Goal: Browse casually: Explore the website without a specific task or goal

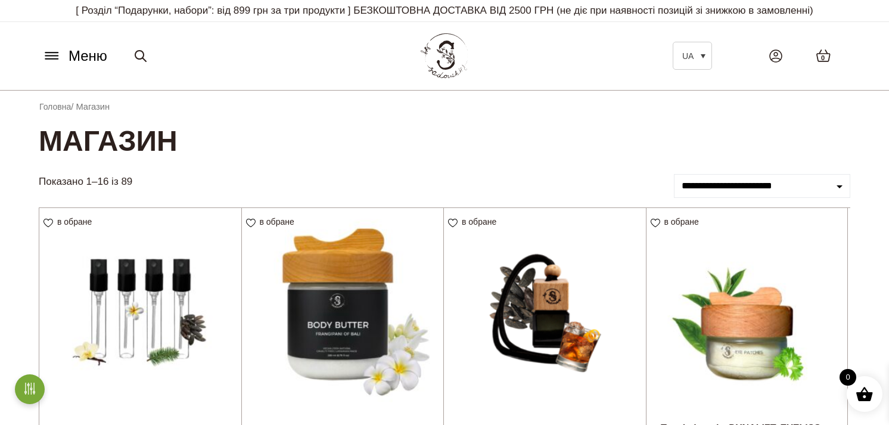
click at [51, 57] on icon at bounding box center [51, 55] width 19 height 13
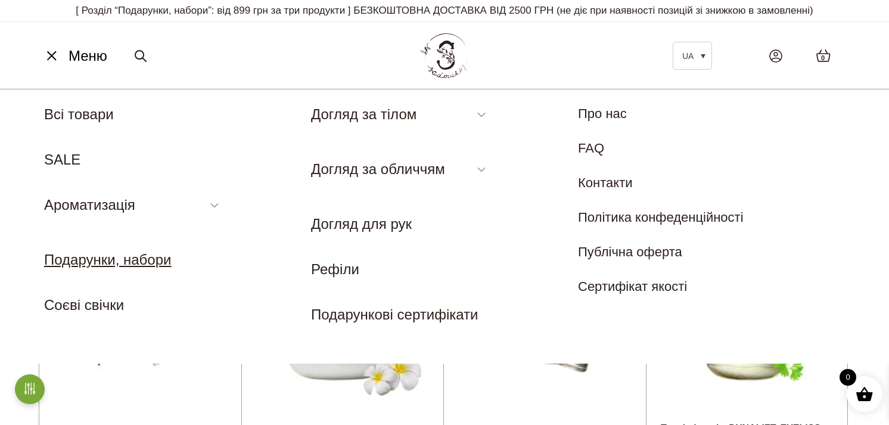
click at [80, 263] on link "Подарунки, набори" at bounding box center [107, 259] width 127 height 16
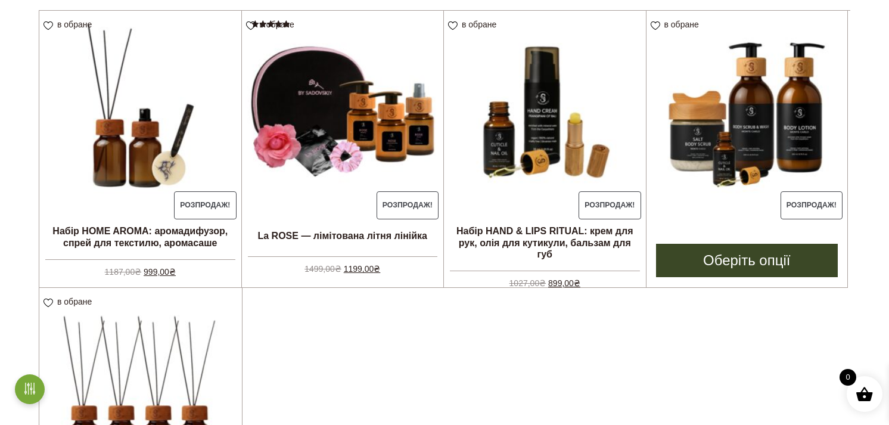
scroll to position [276, 0]
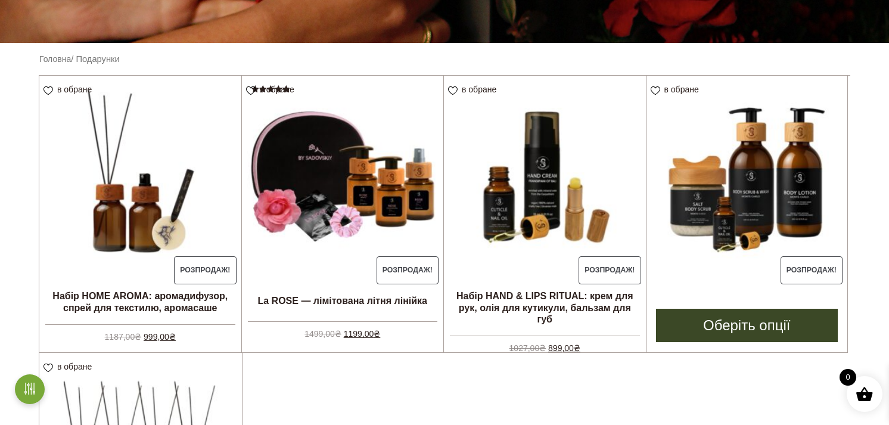
click at [724, 228] on img at bounding box center [746, 176] width 201 height 201
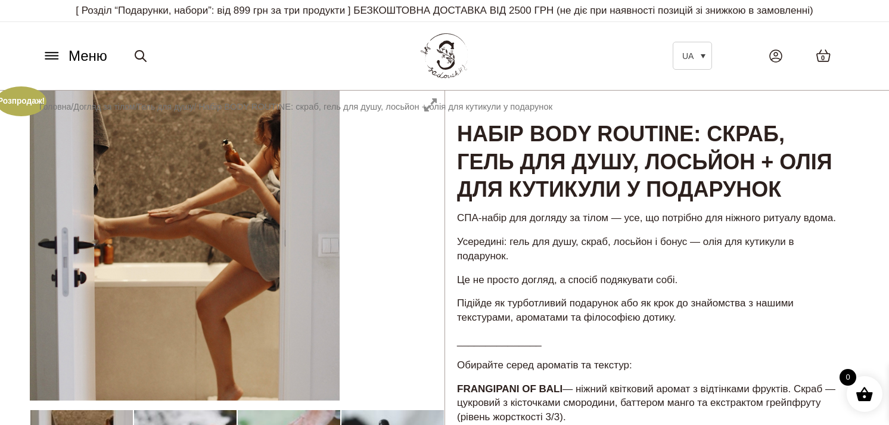
click at [55, 57] on icon at bounding box center [51, 55] width 19 height 13
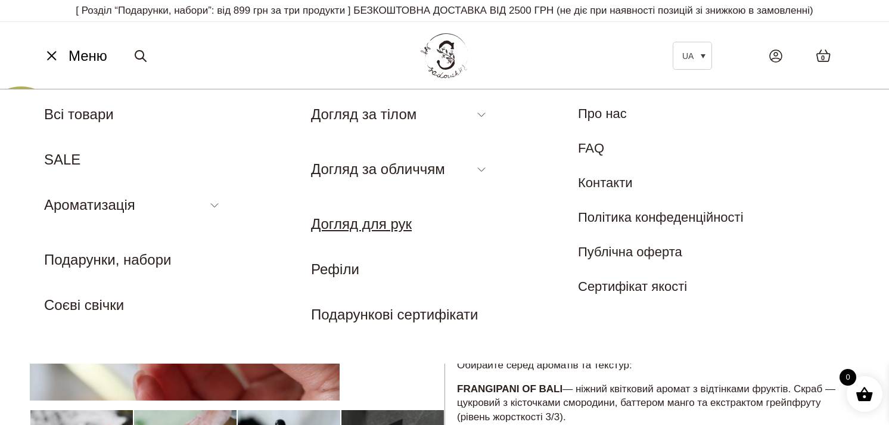
click at [357, 227] on link "Догляд для рук" at bounding box center [361, 224] width 101 height 16
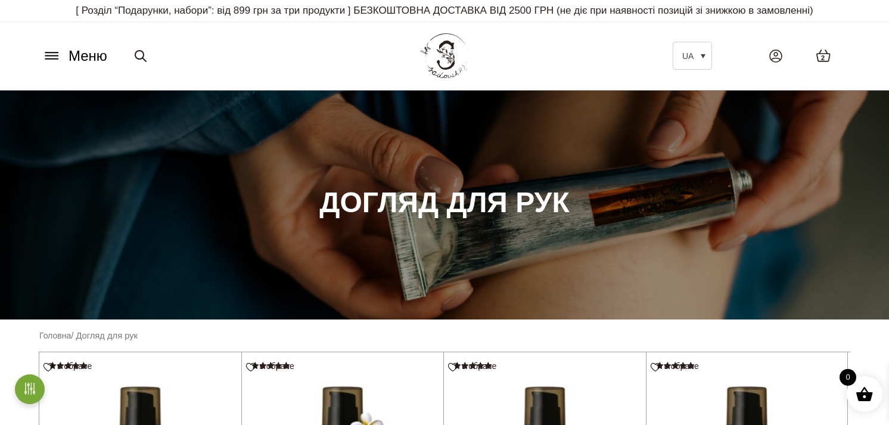
click at [50, 59] on icon at bounding box center [51, 59] width 13 height 0
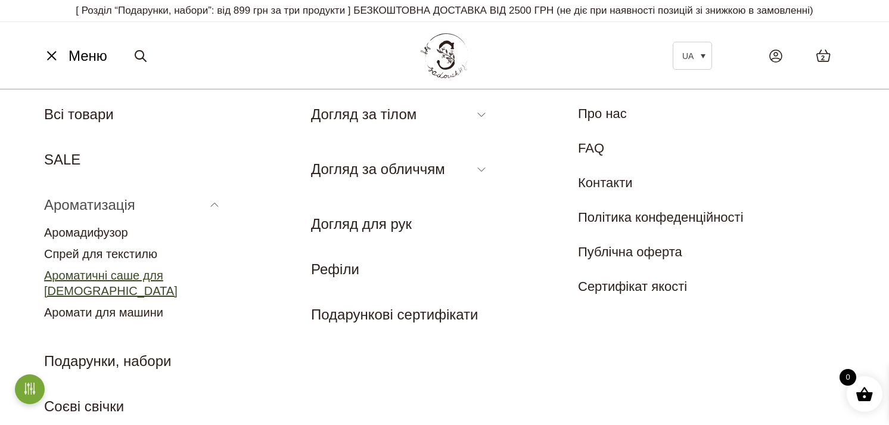
click at [92, 275] on link "Ароматичні саше для [DEMOGRAPHIC_DATA]" at bounding box center [110, 283] width 133 height 29
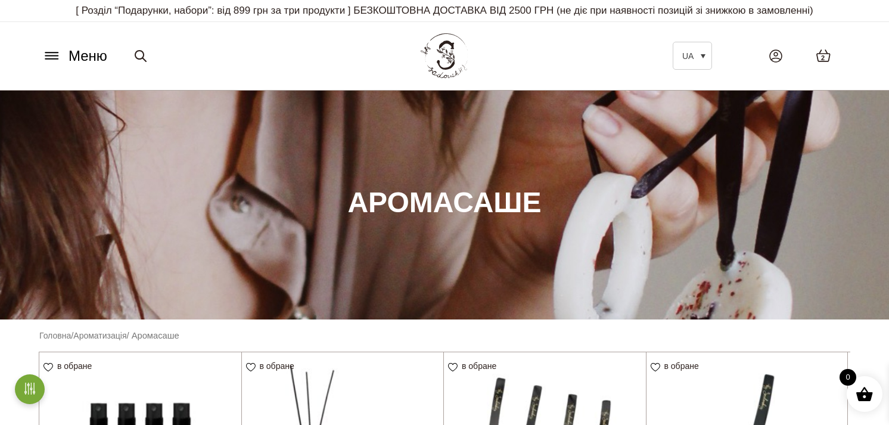
click at [51, 54] on icon at bounding box center [51, 55] width 19 height 13
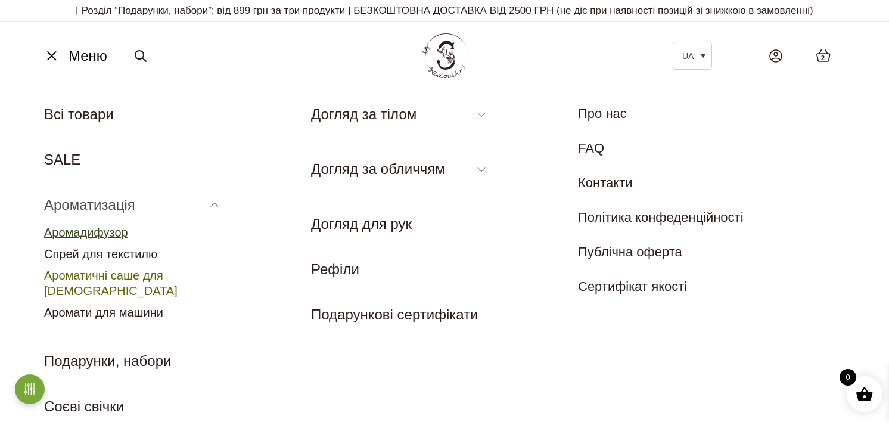
click at [77, 231] on link "Аромадифузор" at bounding box center [86, 232] width 84 height 13
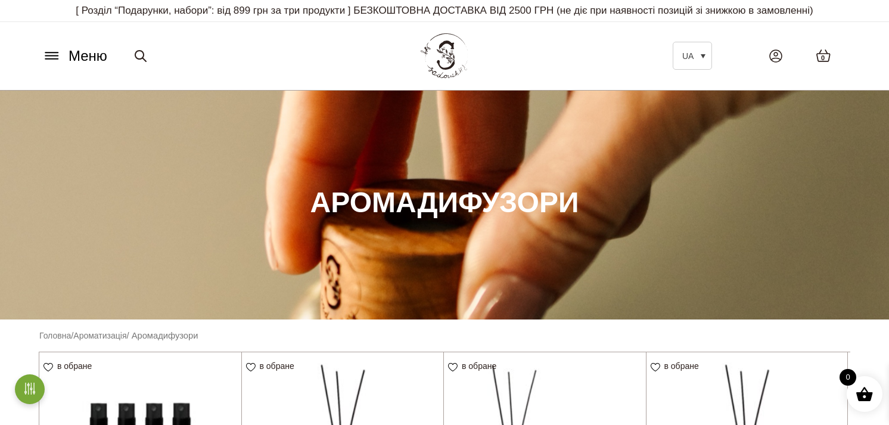
click at [54, 57] on icon at bounding box center [51, 55] width 19 height 13
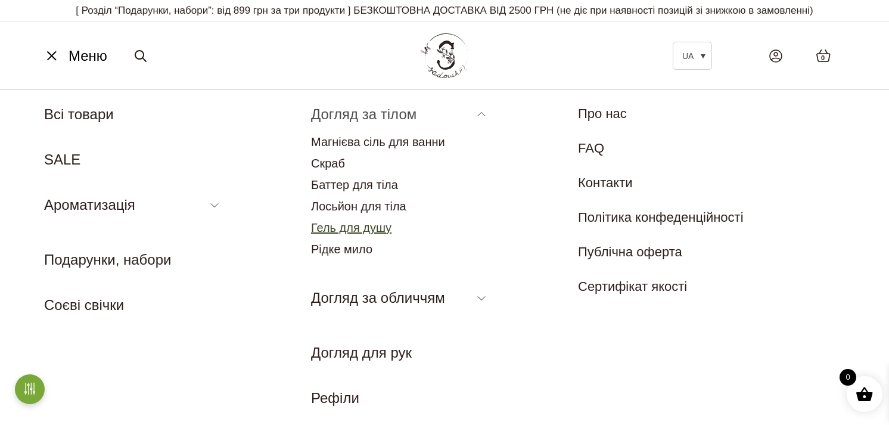
click at [335, 224] on link "Гель для душу" at bounding box center [351, 227] width 80 height 13
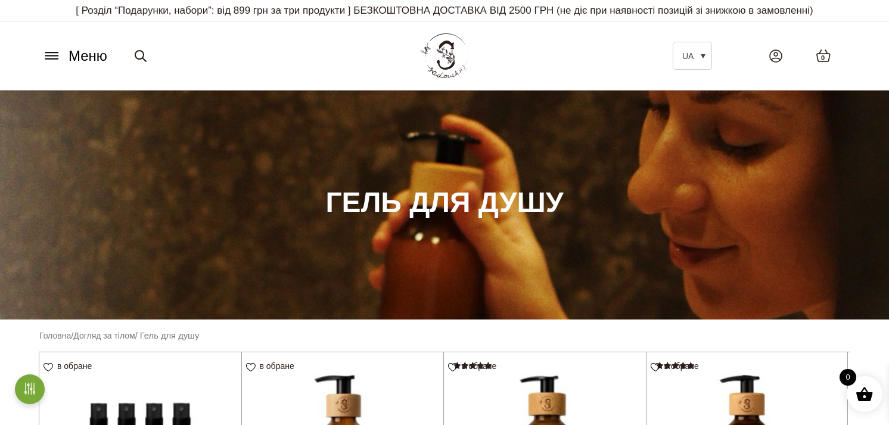
click at [80, 57] on span "Меню" at bounding box center [88, 55] width 39 height 21
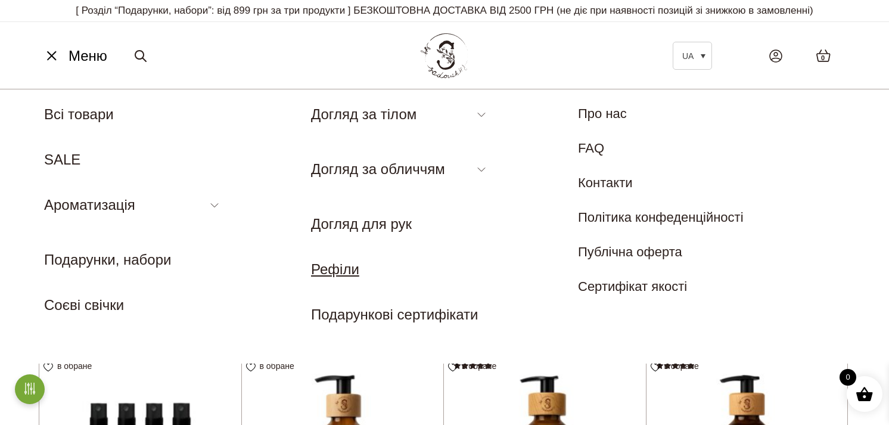
click at [340, 272] on link "Рефіли" at bounding box center [335, 269] width 48 height 16
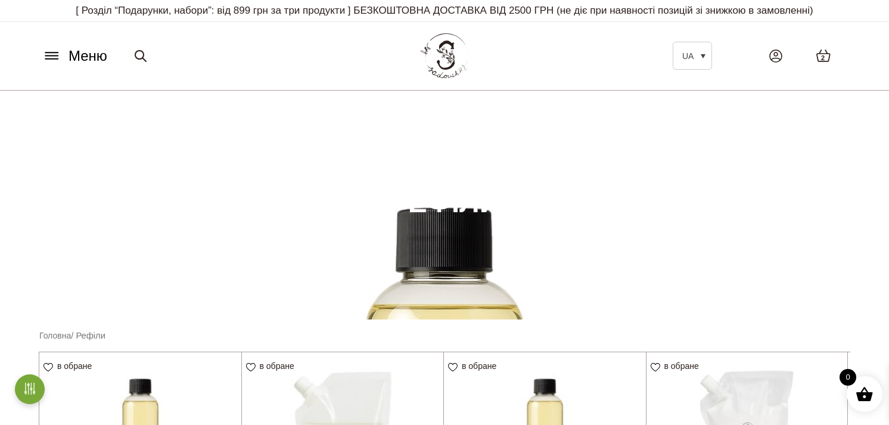
click at [50, 55] on icon at bounding box center [51, 55] width 19 height 13
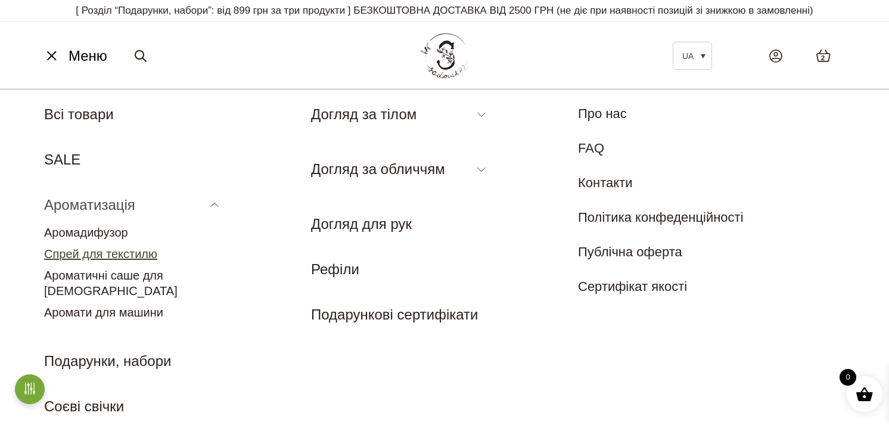
click at [95, 252] on link "Спрей для текстилю" at bounding box center [100, 253] width 113 height 13
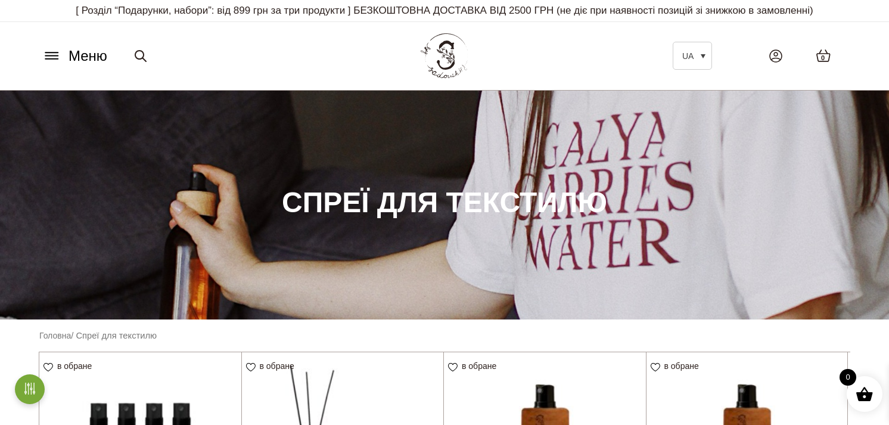
click at [56, 60] on icon at bounding box center [51, 55] width 19 height 13
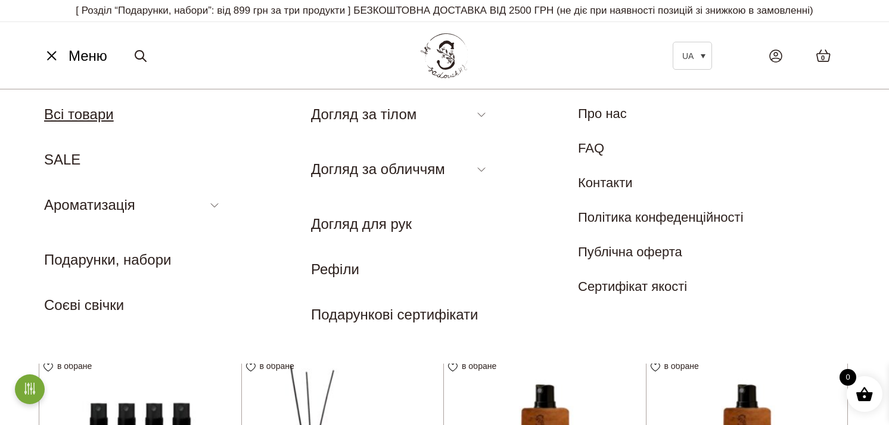
click at [60, 116] on link "Всі товари" at bounding box center [79, 114] width 70 height 16
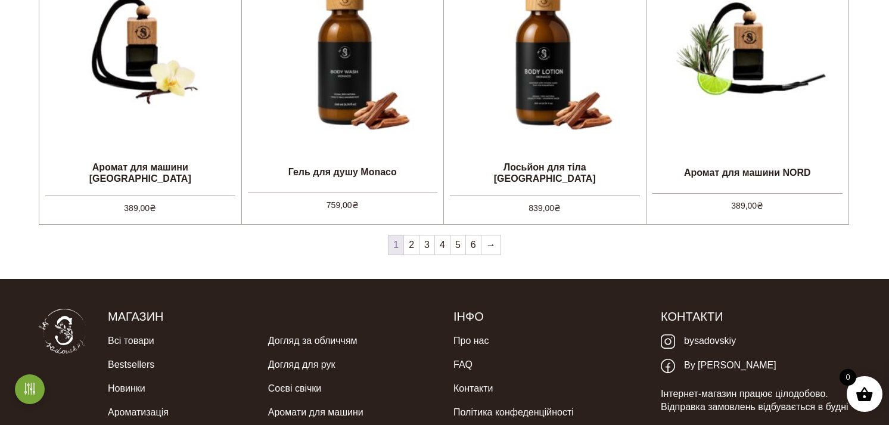
scroll to position [1094, 0]
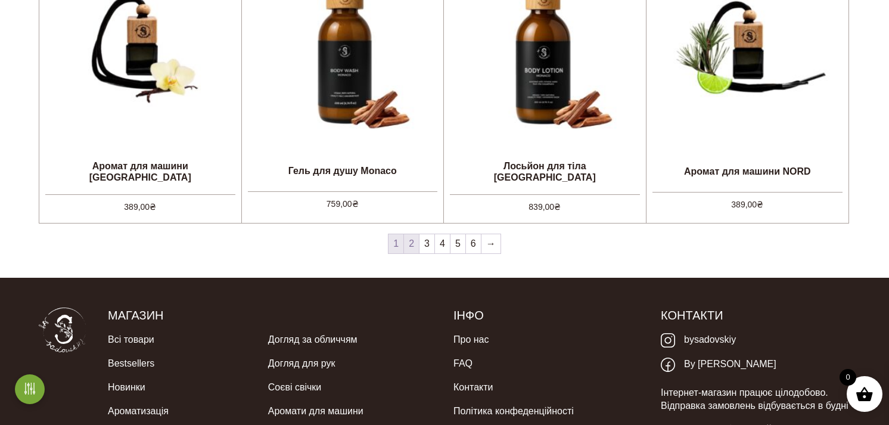
click at [408, 243] on link "2" at bounding box center [411, 243] width 15 height 19
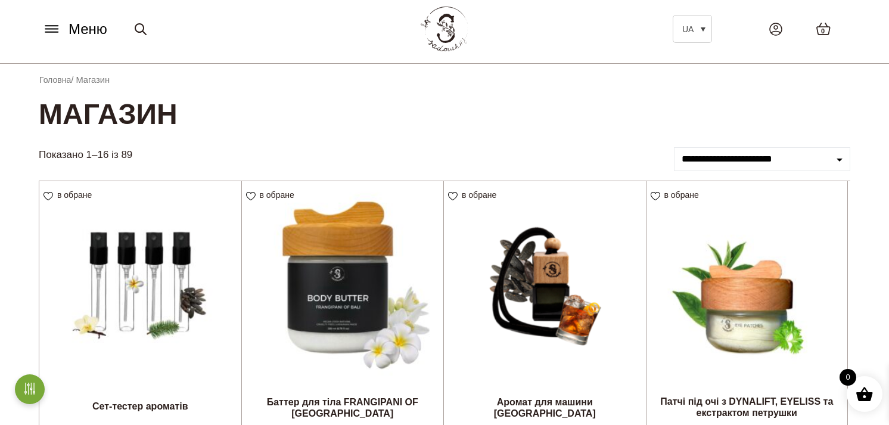
scroll to position [0, 0]
